Goal: Task Accomplishment & Management: Manage account settings

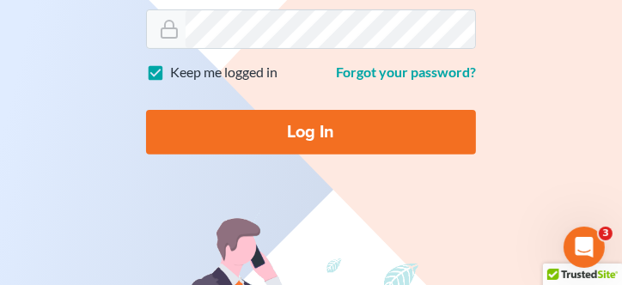
scroll to position [300, 0]
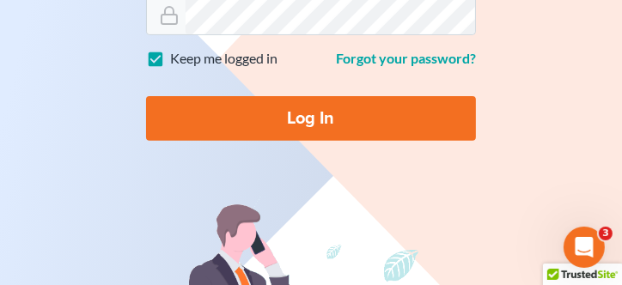
type input "[EMAIL_ADDRESS][DOMAIN_NAME]"
click at [277, 126] on input "Log In" at bounding box center [311, 118] width 330 height 45
type input "Thinking..."
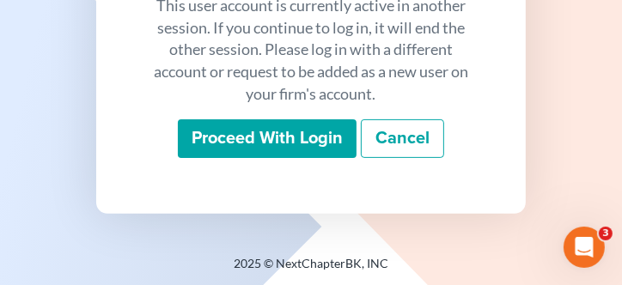
click at [277, 128] on input "Proceed with login" at bounding box center [267, 138] width 179 height 39
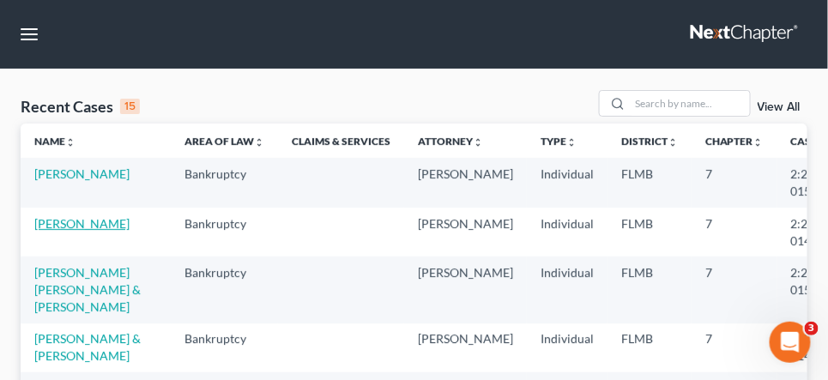
click at [80, 223] on link "[PERSON_NAME]" at bounding box center [81, 223] width 95 height 15
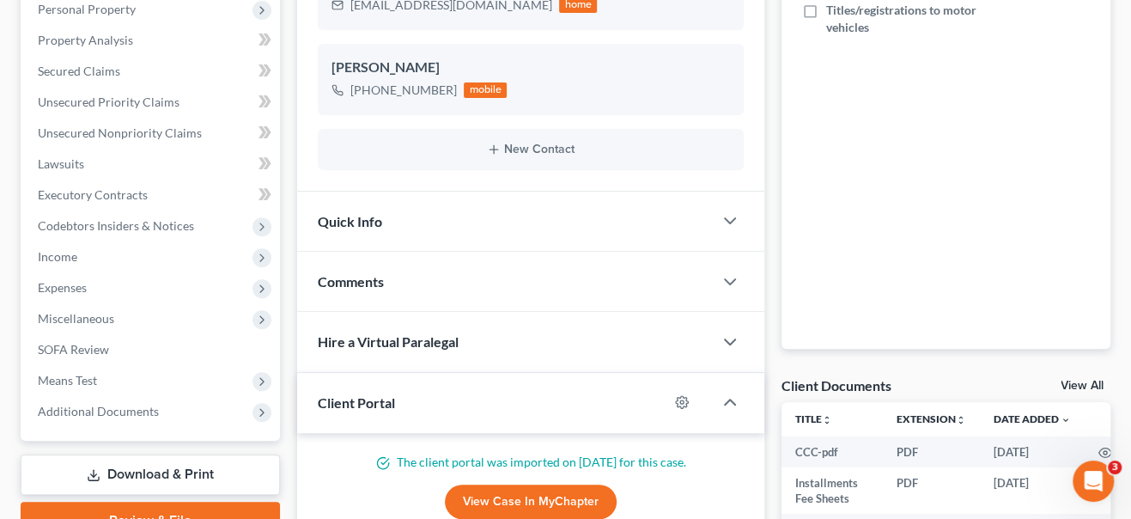
scroll to position [338, 0]
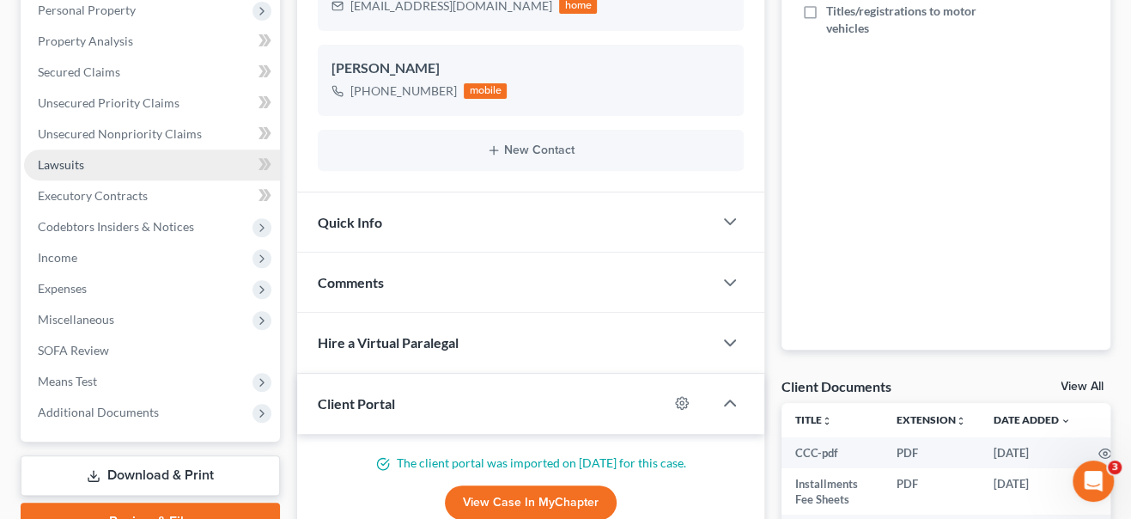
click at [89, 161] on link "Lawsuits" at bounding box center [152, 164] width 256 height 31
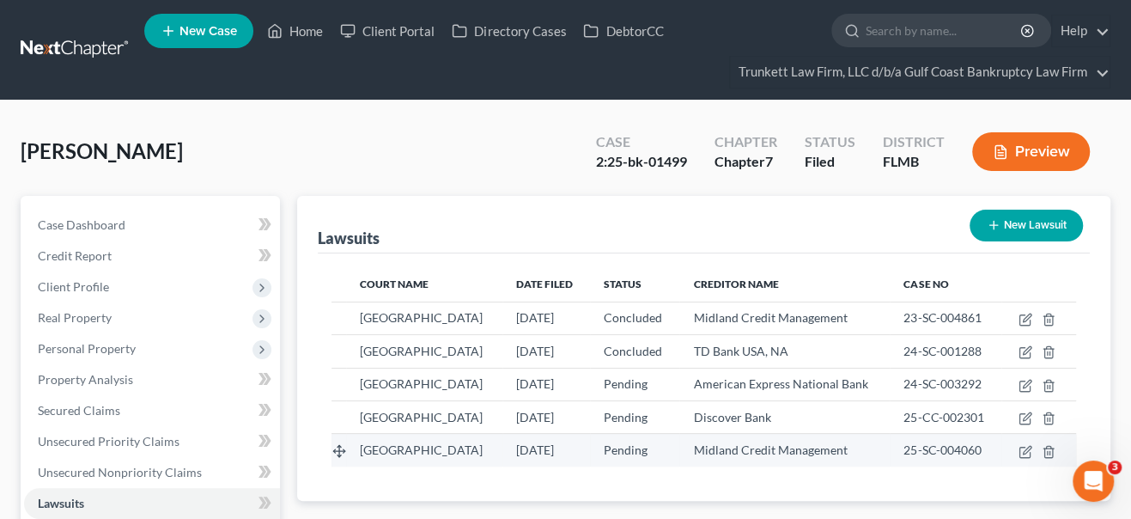
click at [433, 284] on span "[GEOGRAPHIC_DATA]" at bounding box center [421, 449] width 123 height 15
click at [628, 284] on icon "button" at bounding box center [1026, 450] width 8 height 8
select select "9"
select select "0"
select select "4"
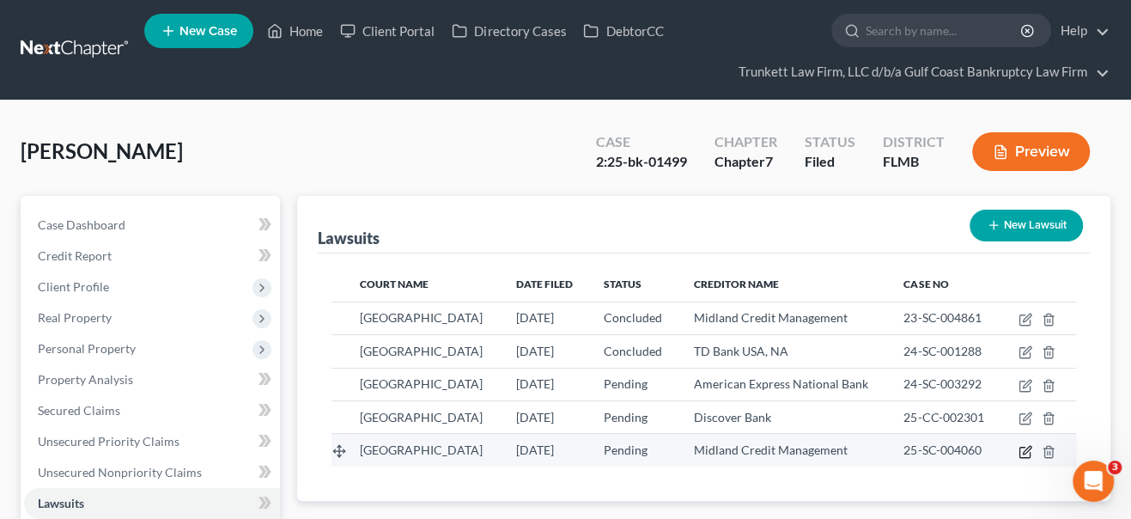
select select "23"
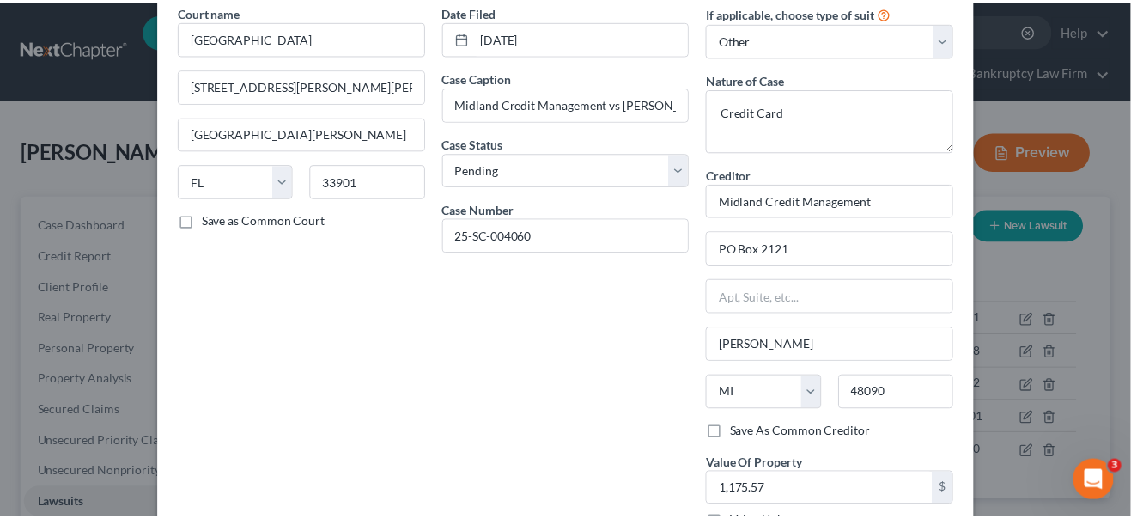
scroll to position [191, 0]
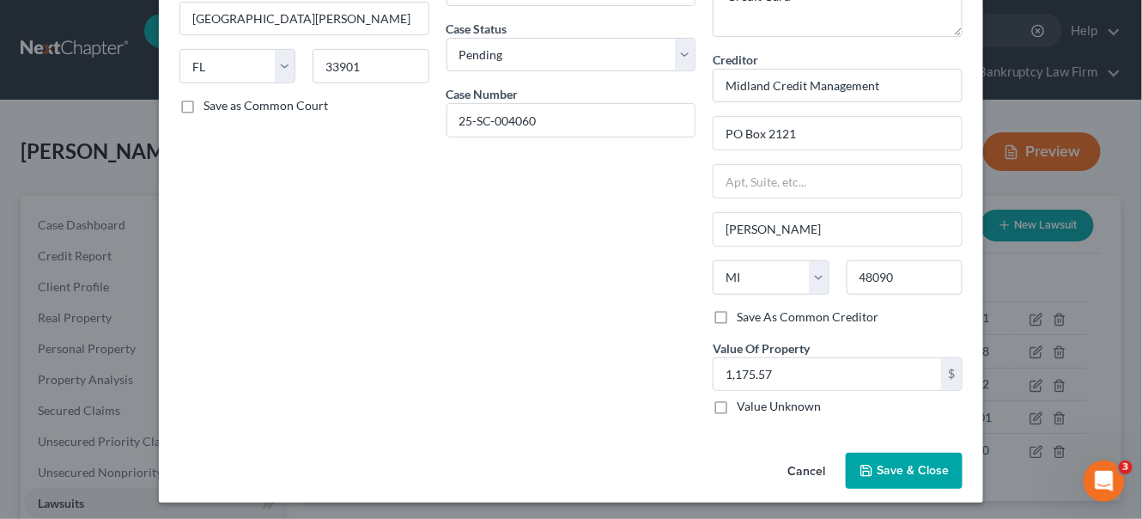
drag, startPoint x: 901, startPoint y: 470, endPoint x: 884, endPoint y: 465, distance: 17.7
click at [628, 284] on span "Save & Close" at bounding box center [913, 470] width 72 height 15
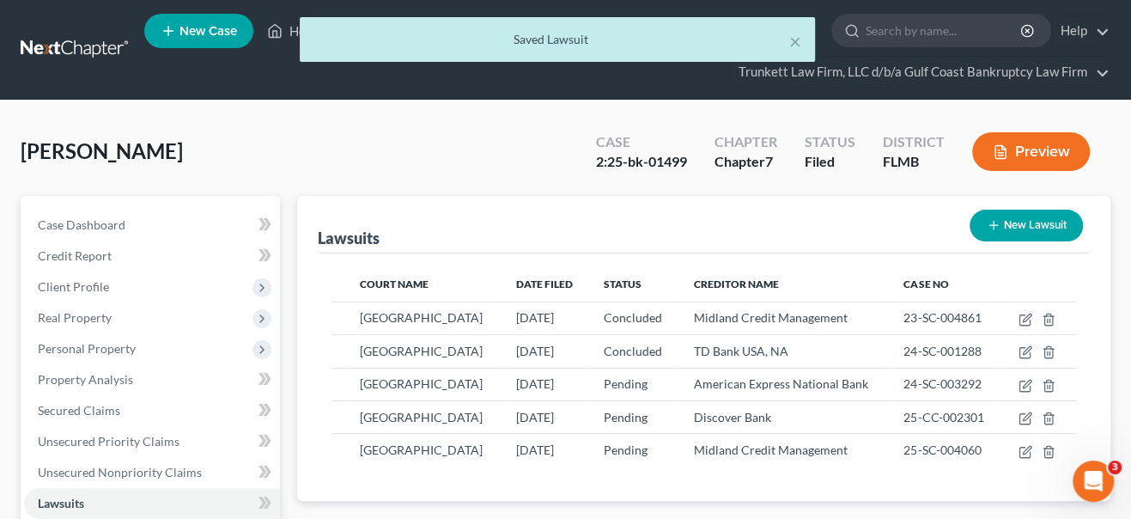
click at [290, 29] on div "× Saved Lawsuit" at bounding box center [556, 43] width 1131 height 53
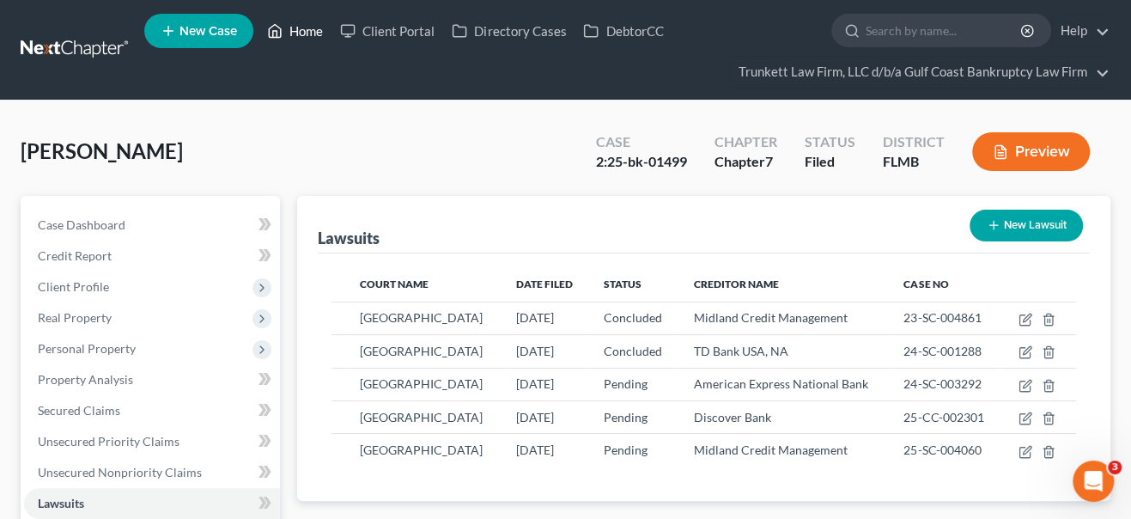
click at [292, 33] on link "Home" at bounding box center [294, 30] width 73 height 31
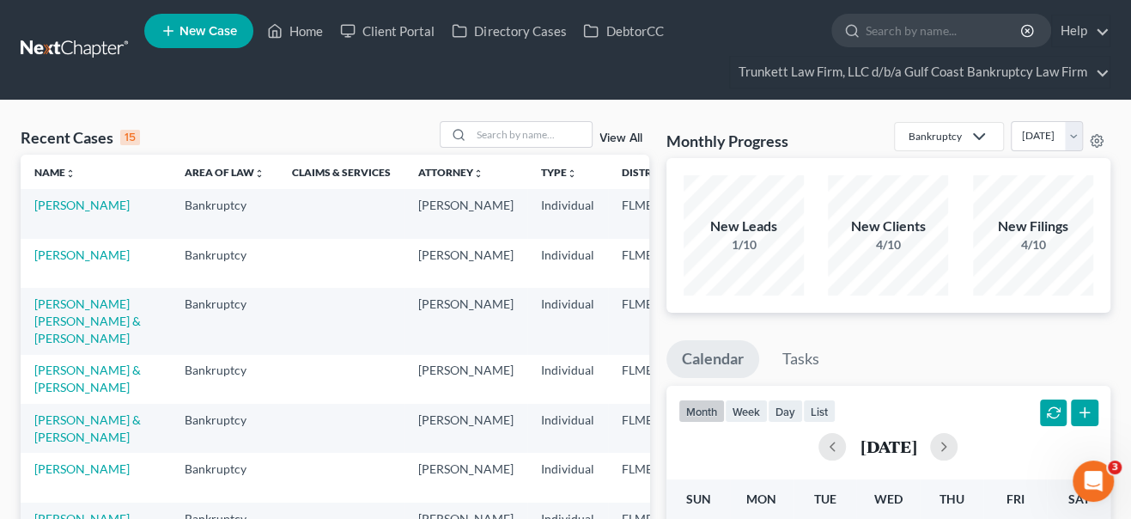
click at [611, 140] on div "View All" at bounding box center [544, 134] width 209 height 27
click at [615, 136] on link "View All" at bounding box center [620, 138] width 43 height 12
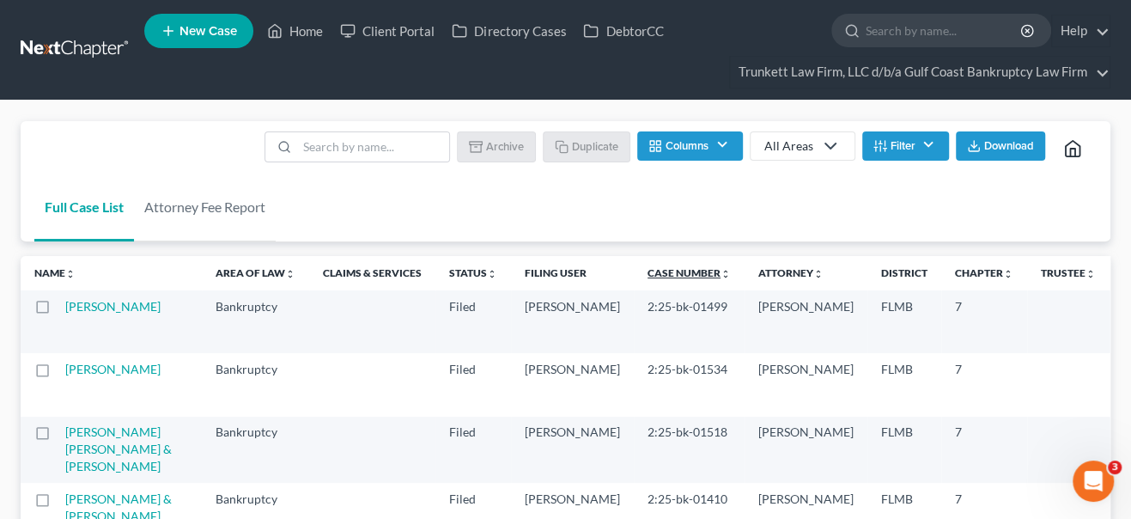
click at [628, 270] on link "Case Number unfold_more expand_more expand_less" at bounding box center [688, 272] width 83 height 13
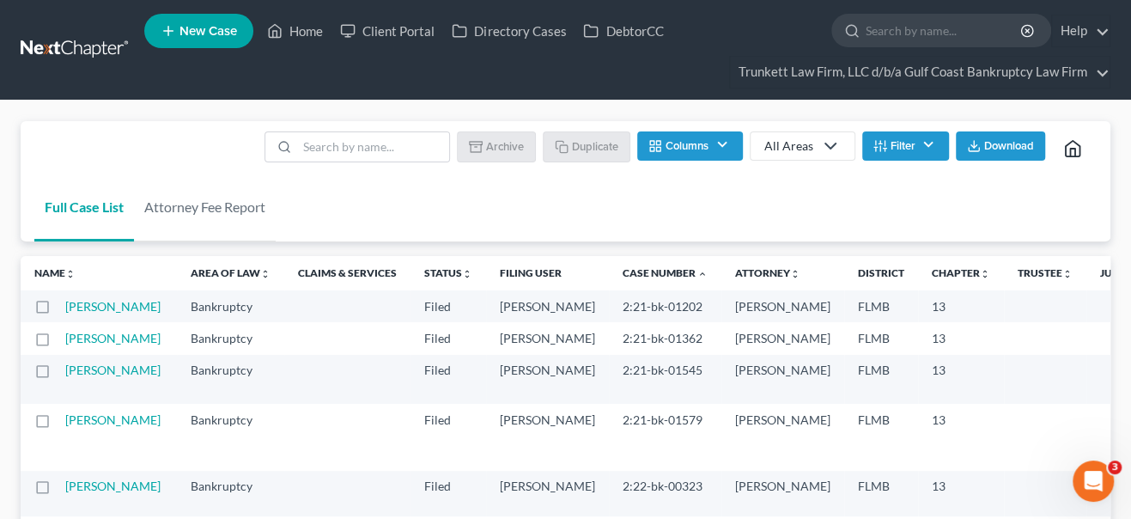
click at [622, 273] on link "Case Number unfold_more expand_more expand_less" at bounding box center [664, 272] width 85 height 13
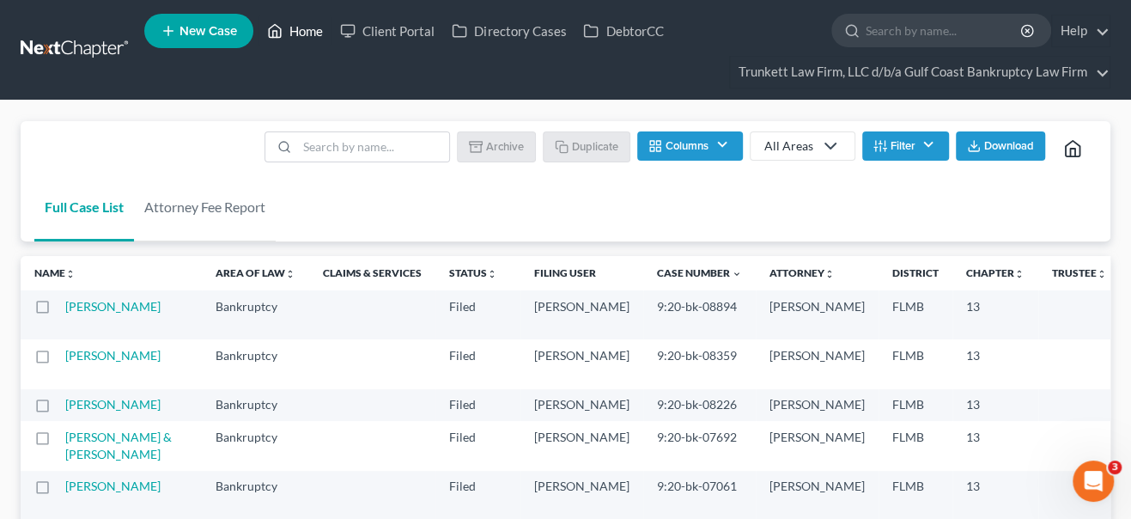
click at [301, 35] on link "Home" at bounding box center [294, 30] width 73 height 31
